Goal: Task Accomplishment & Management: Use online tool/utility

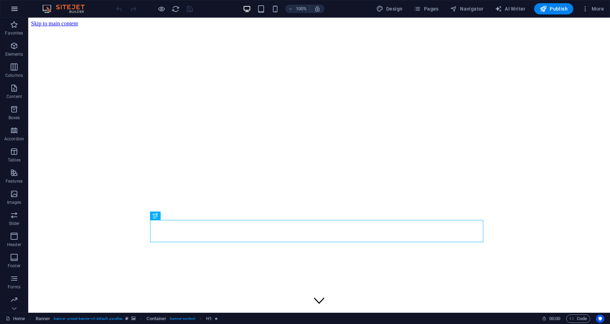
click at [9, 8] on button "button" at bounding box center [14, 8] width 17 height 17
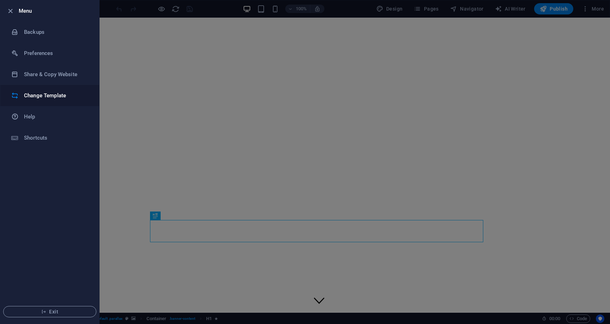
click at [60, 94] on h6 "Change Template" at bounding box center [56, 95] width 65 height 8
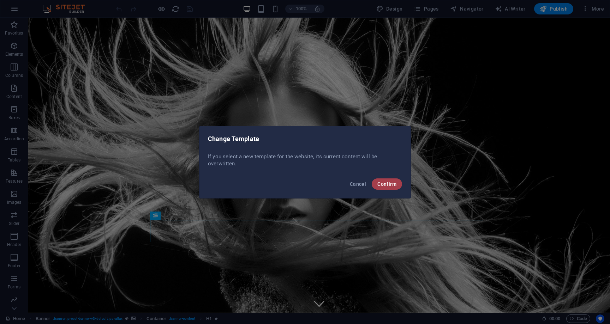
click at [395, 181] on span "Confirm" at bounding box center [386, 184] width 19 height 6
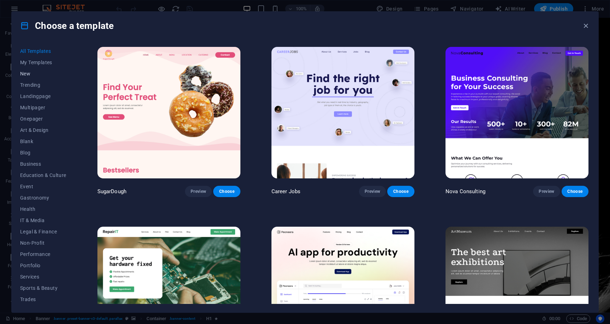
click at [26, 72] on span "New" at bounding box center [43, 74] width 46 height 6
click at [23, 73] on span "New" at bounding box center [43, 74] width 46 height 6
click at [35, 84] on span "Trending" at bounding box center [43, 85] width 46 height 6
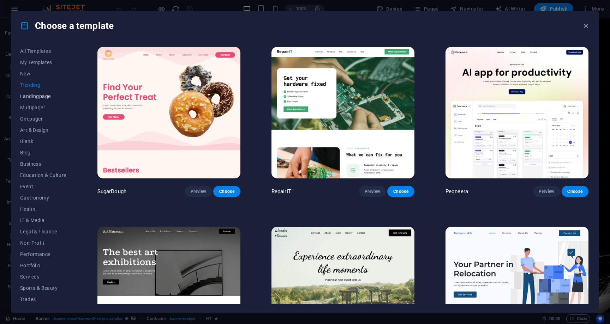
click at [42, 97] on span "Landingpage" at bounding box center [43, 97] width 46 height 6
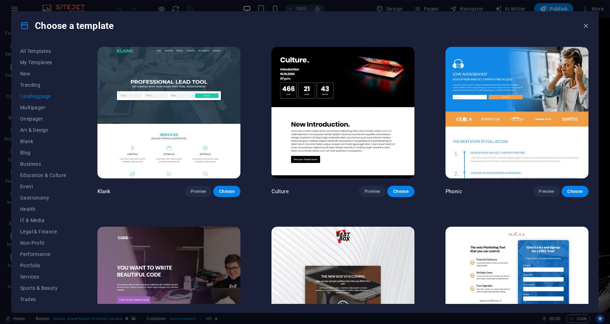
drag, startPoint x: 607, startPoint y: 67, endPoint x: 607, endPoint y: 78, distance: 10.2
click at [607, 78] on div "Choose a template All Templates My Templates New Trending Landingpage Multipage…" at bounding box center [305, 162] width 610 height 324
drag, startPoint x: 609, startPoint y: 66, endPoint x: 610, endPoint y: 80, distance: 13.8
click at [610, 80] on div "Choose a template All Templates My Templates New Trending Landingpage Multipage…" at bounding box center [305, 162] width 610 height 324
drag, startPoint x: 592, startPoint y: 95, endPoint x: 598, endPoint y: 89, distance: 8.5
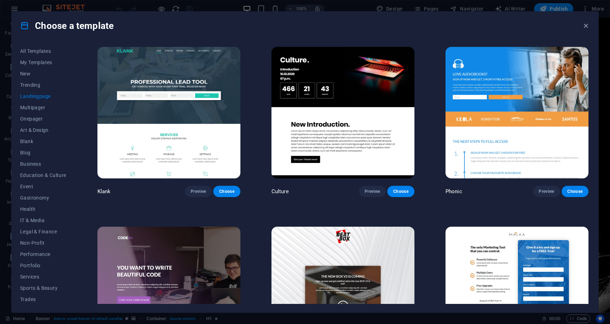
click at [593, 95] on div "All Templates My Templates New Trending Landingpage Multipager Onepager Art & D…" at bounding box center [305, 176] width 587 height 273
drag, startPoint x: 609, startPoint y: 67, endPoint x: 515, endPoint y: 103, distance: 100.1
click at [609, 89] on div "Choose a template All Templates My Templates New Trending Landingpage Multipage…" at bounding box center [305, 162] width 610 height 324
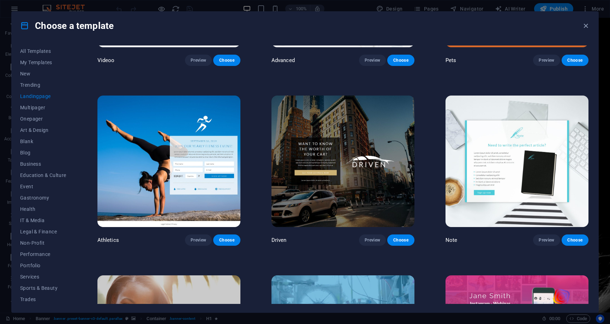
scroll to position [607, 0]
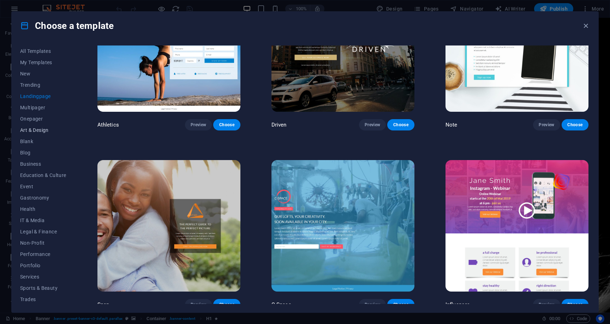
click at [43, 128] on span "Art & Design" at bounding box center [43, 130] width 46 height 6
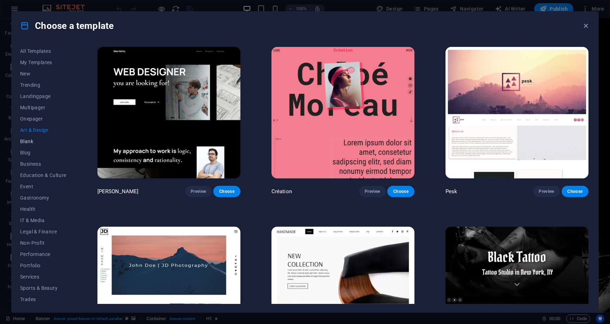
click at [29, 144] on span "Blank" at bounding box center [43, 142] width 46 height 6
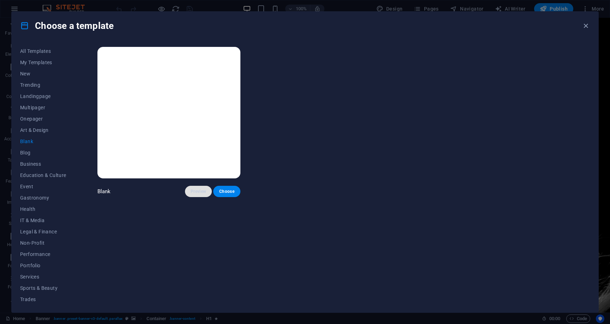
click at [198, 189] on span "Preview" at bounding box center [199, 192] width 16 height 6
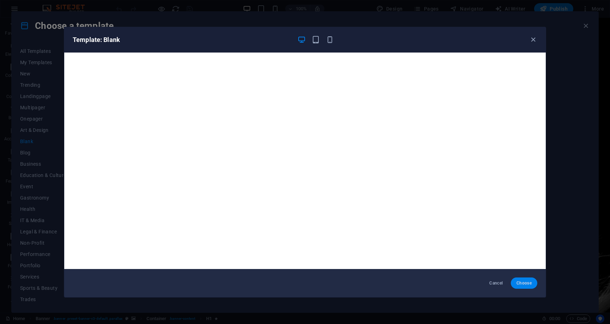
click at [523, 283] on span "Choose" at bounding box center [524, 284] width 15 height 6
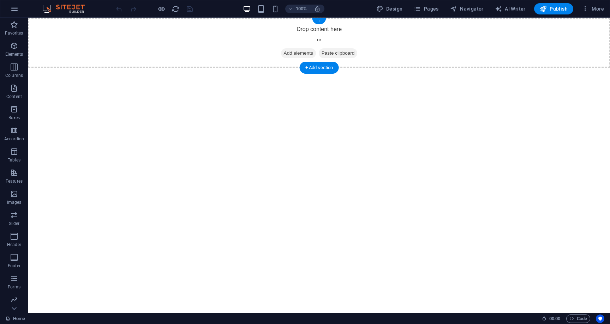
click at [303, 51] on span "Add elements" at bounding box center [298, 53] width 35 height 10
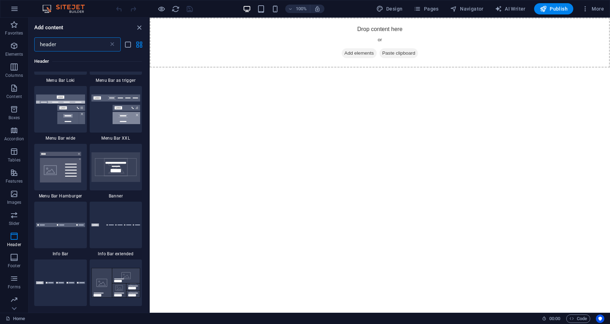
scroll to position [245, 0]
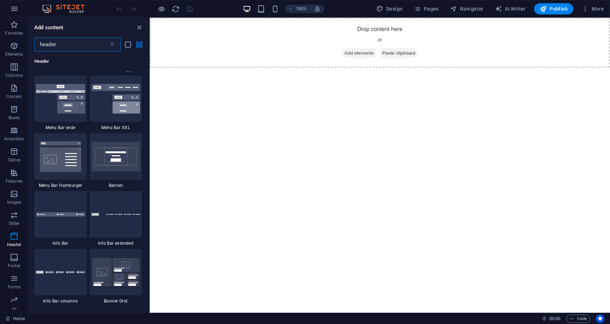
drag, startPoint x: 148, startPoint y: 124, endPoint x: 0, endPoint y: 193, distance: 163.9
type input "header"
click at [114, 215] on img at bounding box center [115, 214] width 49 height 3
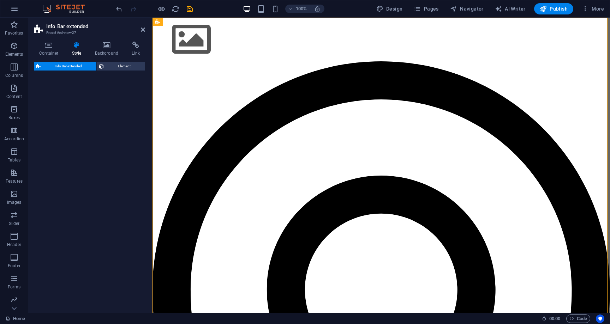
select select "rem"
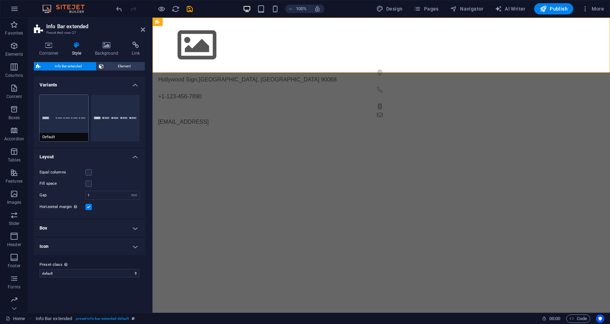
click at [66, 119] on button "Default" at bounding box center [64, 118] width 49 height 47
click at [121, 9] on icon "undo" at bounding box center [119, 9] width 8 height 8
click at [120, 9] on icon "undo" at bounding box center [119, 9] width 8 height 8
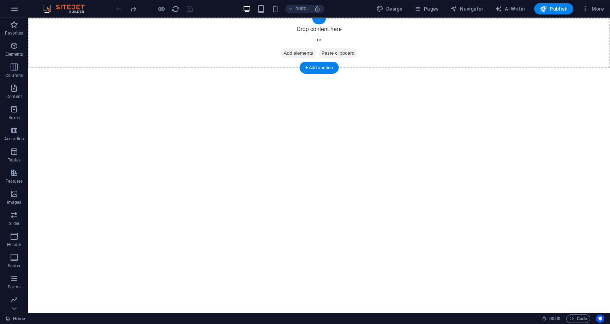
click at [296, 52] on span "Add elements" at bounding box center [298, 53] width 35 height 10
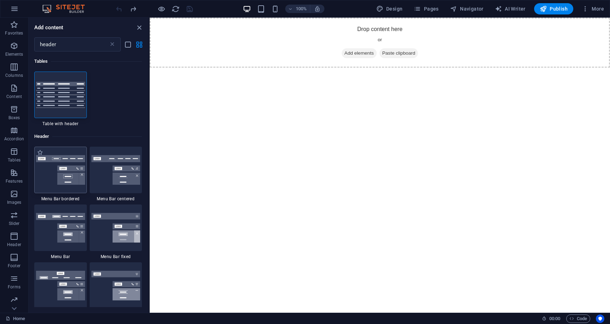
click at [72, 176] on img at bounding box center [60, 170] width 49 height 30
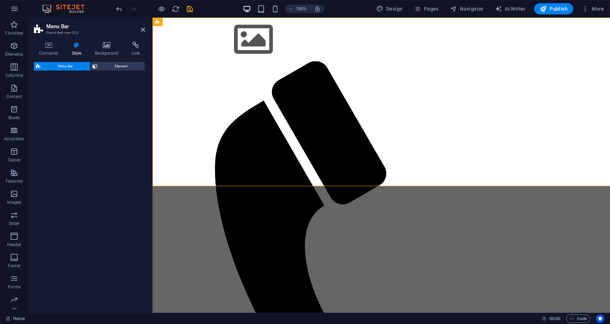
select select "rem"
